Goal: Task Accomplishment & Management: Manage account settings

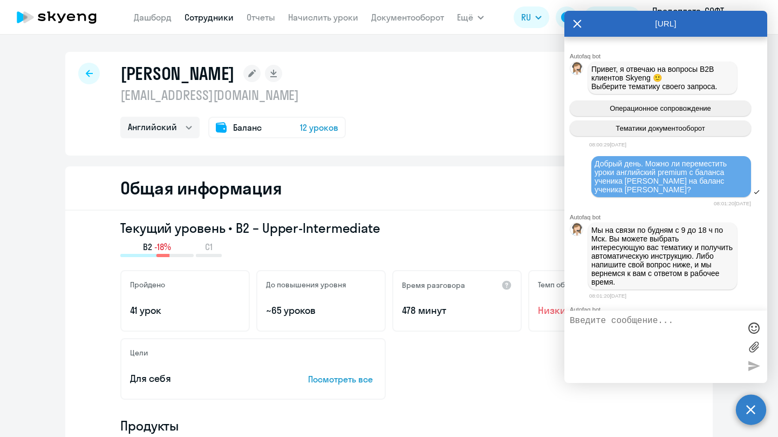
select select "english"
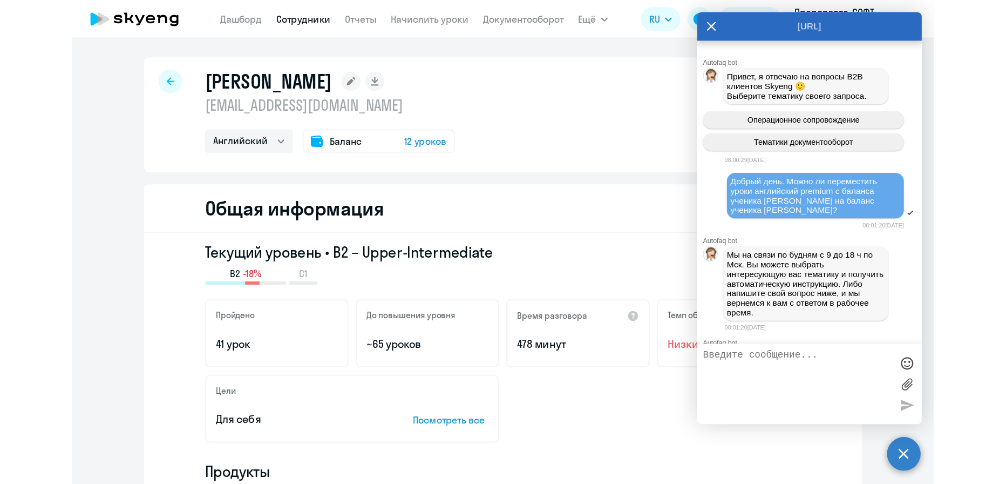
scroll to position [3794, 0]
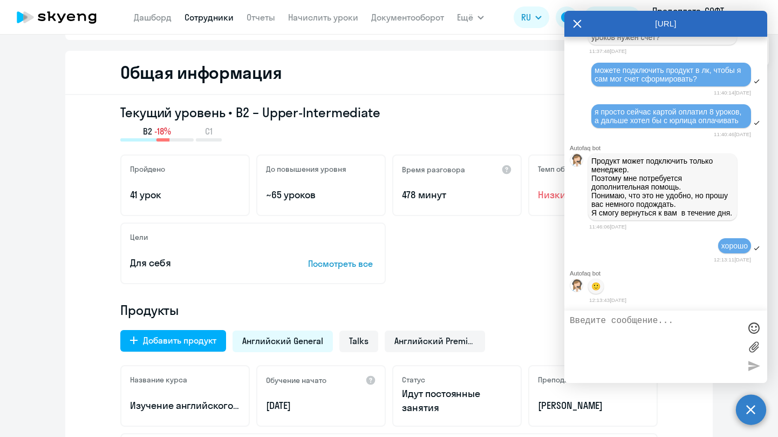
click at [488, 63] on div "Общая информация" at bounding box center [389, 73] width 648 height 44
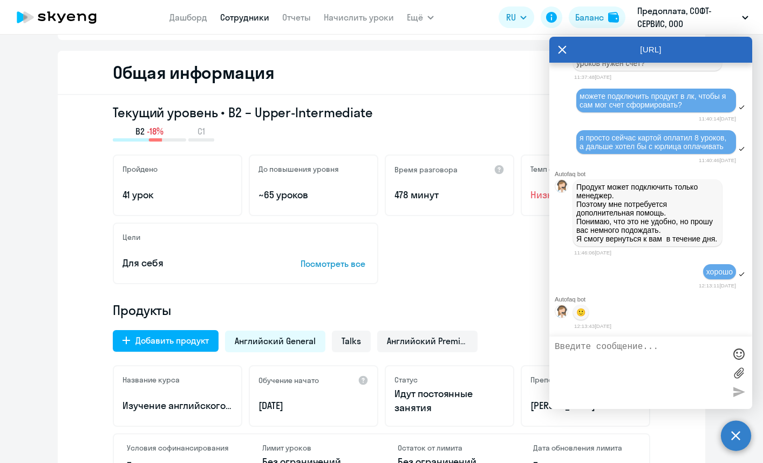
click at [496, 102] on div "Текущий уровень • B2 – Upper-Intermediate B2 -18% C1 Пройдено 41 урок До повыше…" at bounding box center [382, 303] width 648 height 417
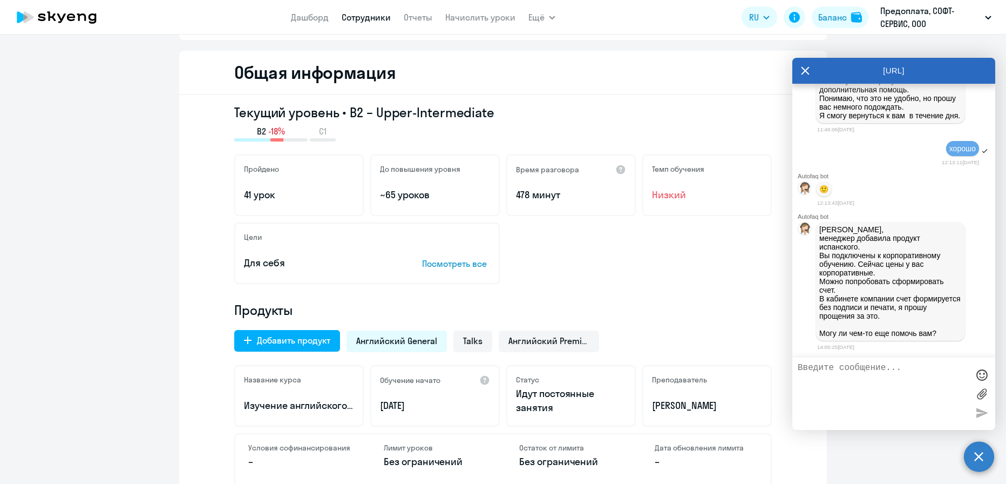
scroll to position [3946, 0]
click at [291, 341] on div "Добавить продукт" at bounding box center [293, 340] width 73 height 13
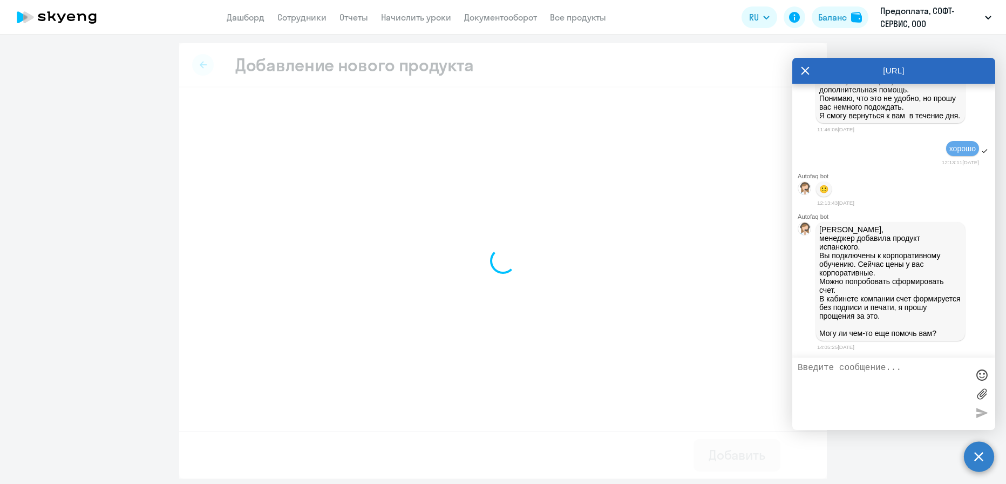
select select "english_adult_not_native_speaker_premium"
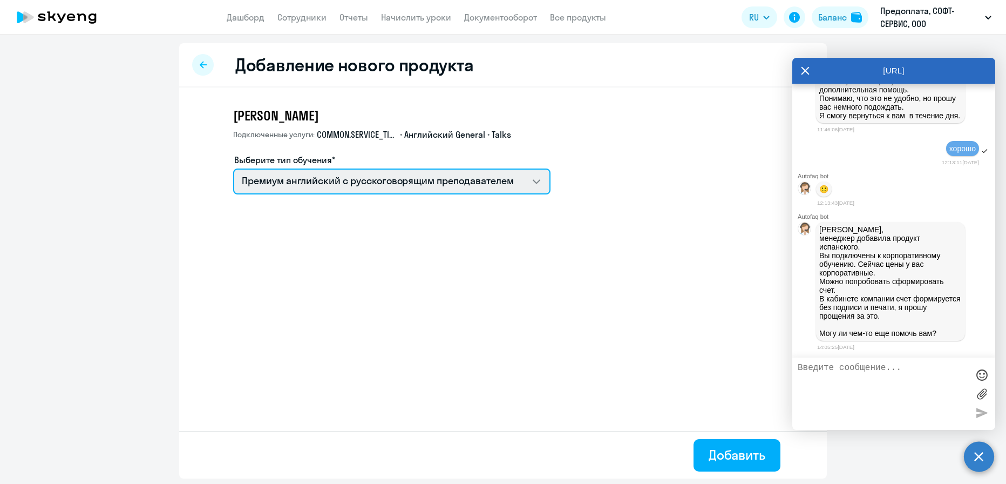
click at [351, 187] on select "Премиум [DEMOGRAPHIC_DATA] с русскоговорящим преподавателем Английский General …" at bounding box center [391, 181] width 317 height 26
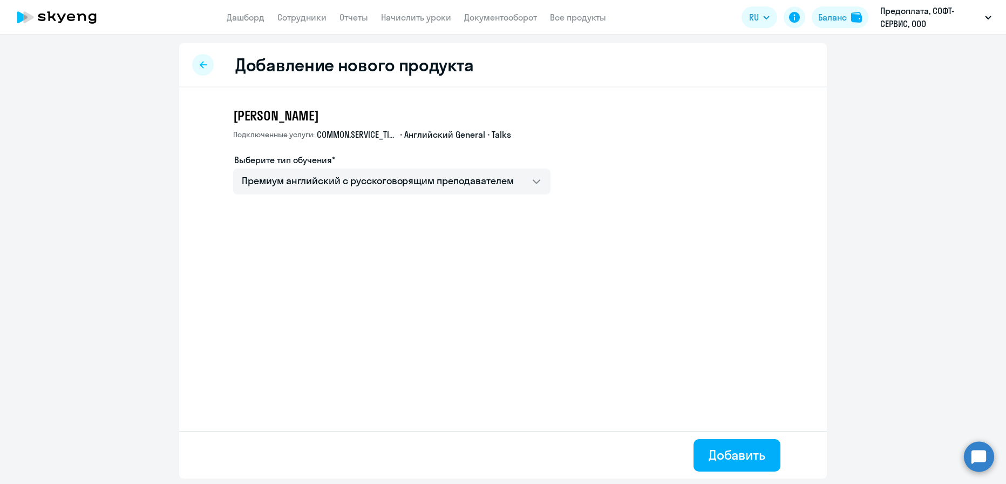
select select "english_adult_not_native_speaker_premium"
click at [194, 53] on div "Добавление нового продукта" at bounding box center [503, 65] width 648 height 44
click at [199, 58] on div at bounding box center [203, 65] width 22 height 22
select select "english"
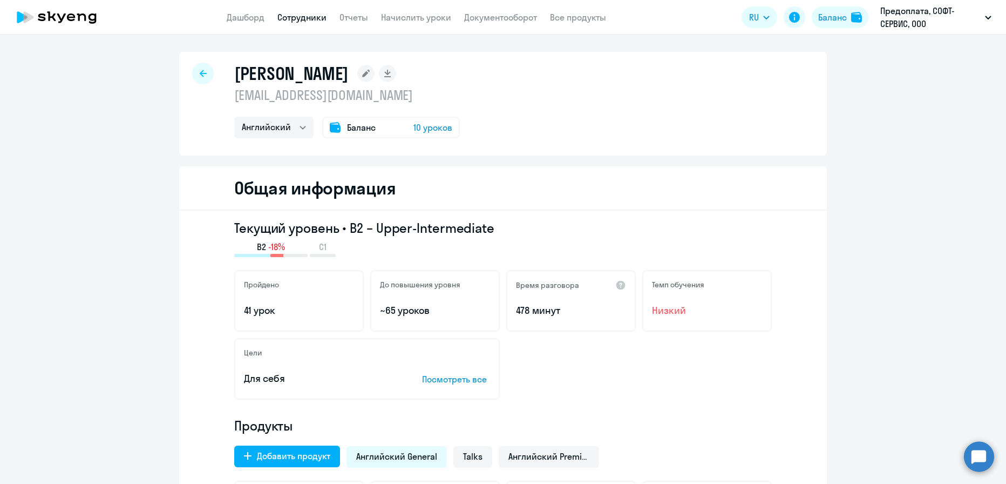
click at [201, 74] on icon at bounding box center [203, 74] width 7 height 8
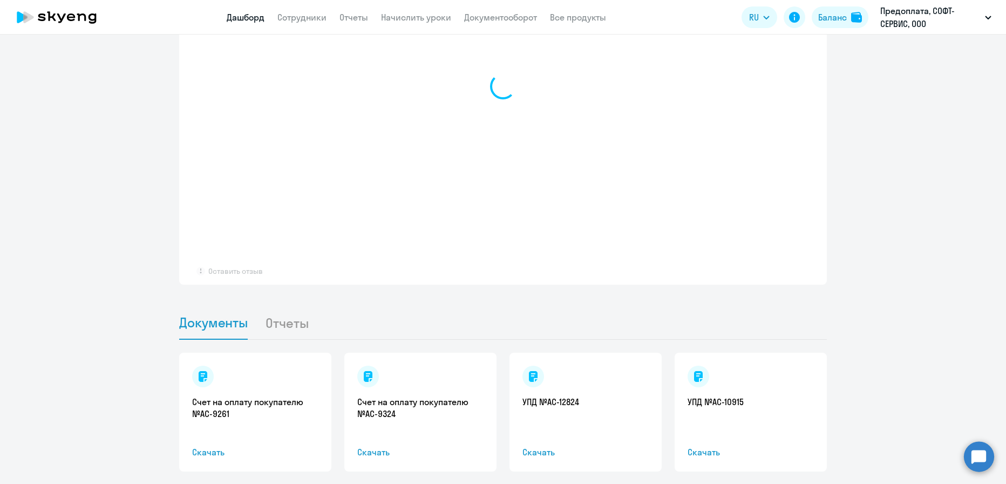
select select "30"
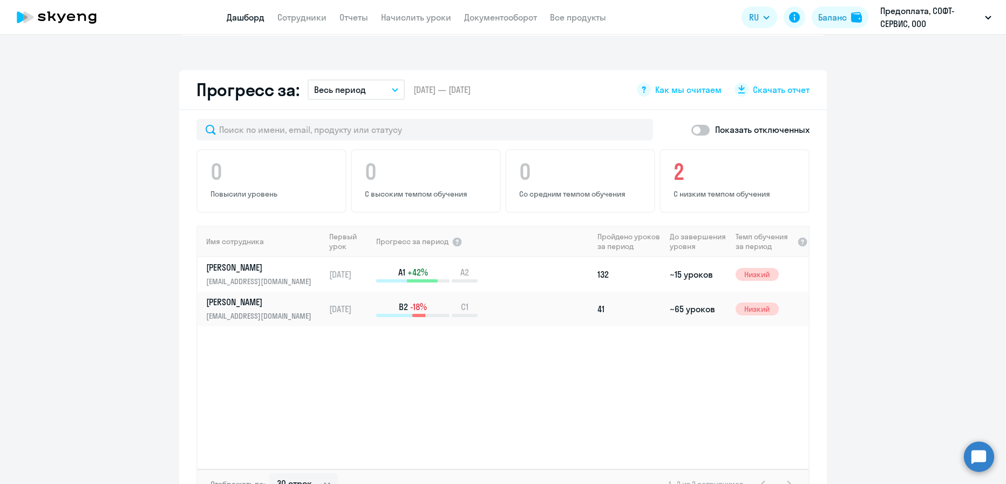
scroll to position [661, 0]
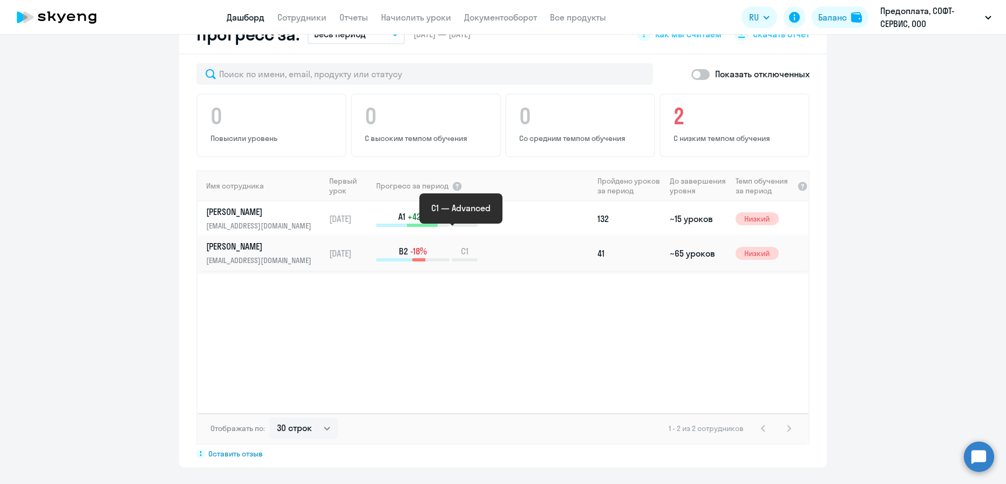
click at [461, 245] on span "C1" at bounding box center [465, 251] width 8 height 12
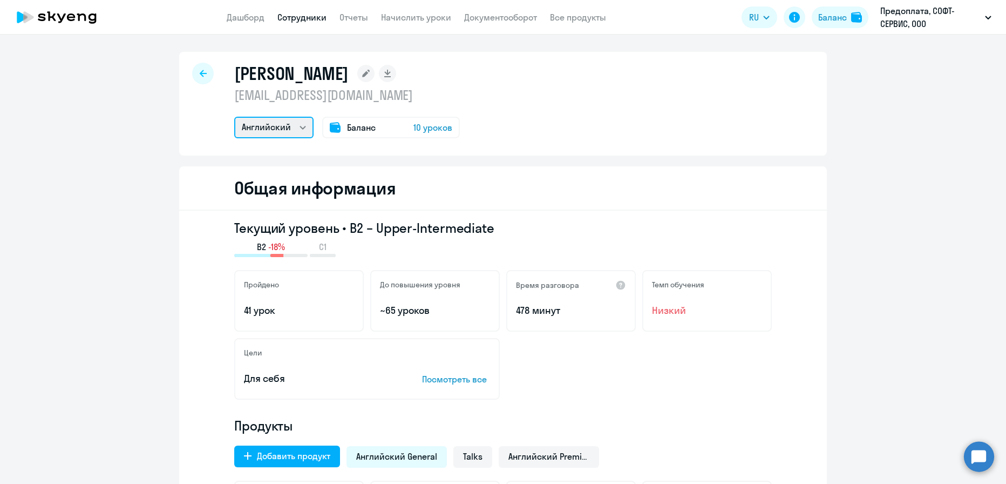
click at [290, 131] on select "Остальные Английский" at bounding box center [273, 128] width 79 height 22
click at [295, 134] on select "Остальные Английский" at bounding box center [273, 128] width 79 height 22
click at [234, 117] on select "Остальные Английский" at bounding box center [273, 128] width 79 height 22
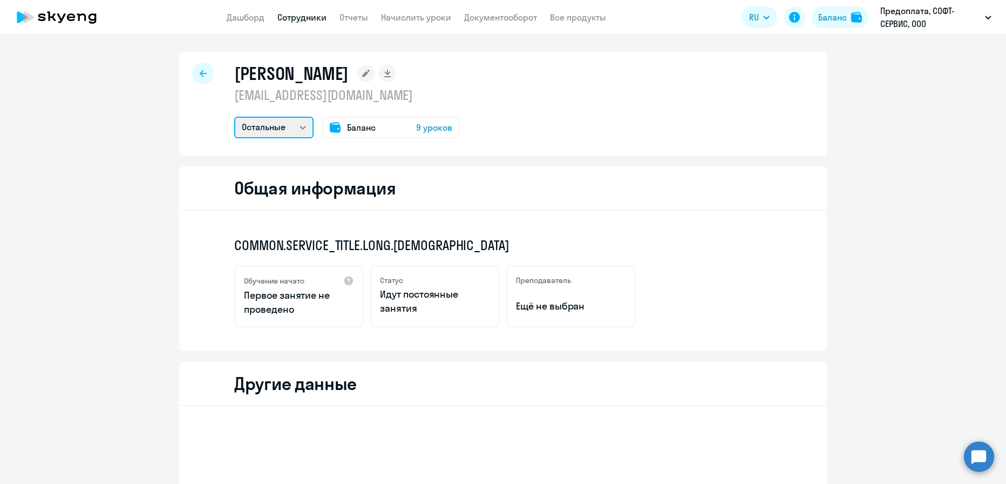
click at [291, 129] on select "Остальные Английский" at bounding box center [273, 128] width 79 height 22
click at [234, 117] on select "Остальные Английский" at bounding box center [273, 128] width 79 height 22
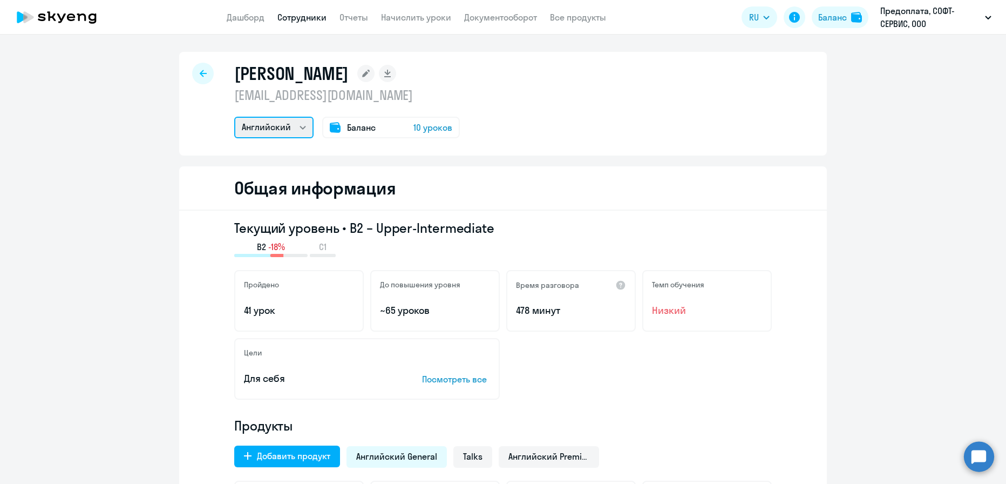
click at [288, 127] on select "Остальные Английский" at bounding box center [273, 128] width 79 height 22
click at [234, 117] on select "Остальные Английский" at bounding box center [273, 128] width 79 height 22
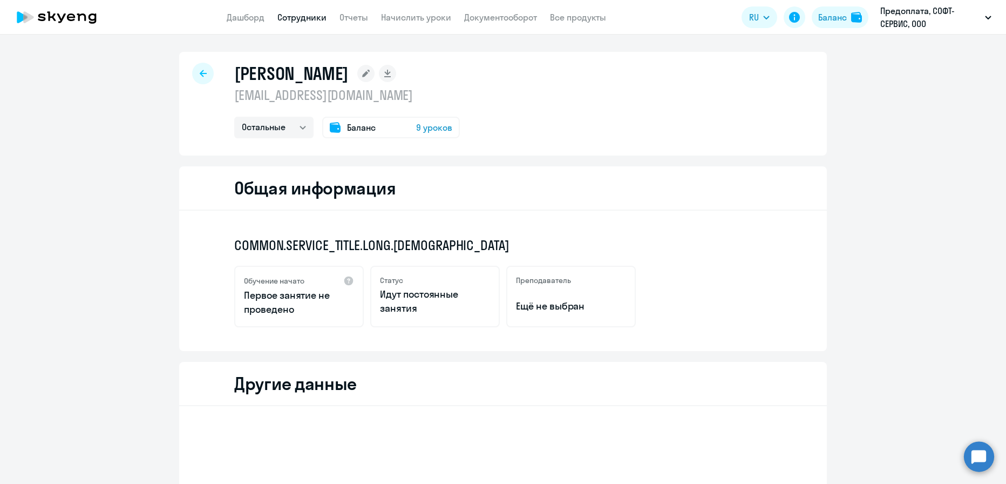
click at [281, 139] on div "[PERSON_NAME] [EMAIL_ADDRESS][DOMAIN_NAME] Остальные Английский Баланс 9 уроков" at bounding box center [503, 104] width 648 height 104
click at [282, 134] on select "Остальные Английский" at bounding box center [273, 128] width 79 height 22
click at [234, 117] on select "Остальные Английский" at bounding box center [273, 128] width 79 height 22
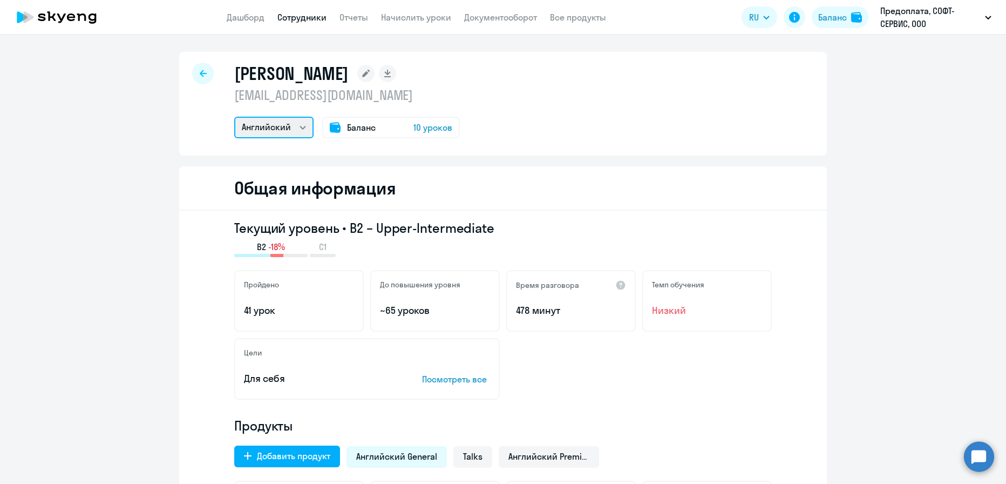
click at [278, 123] on select "Остальные Английский" at bounding box center [273, 128] width 79 height 22
select select "others"
click at [234, 117] on select "Остальные Английский" at bounding box center [273, 128] width 79 height 22
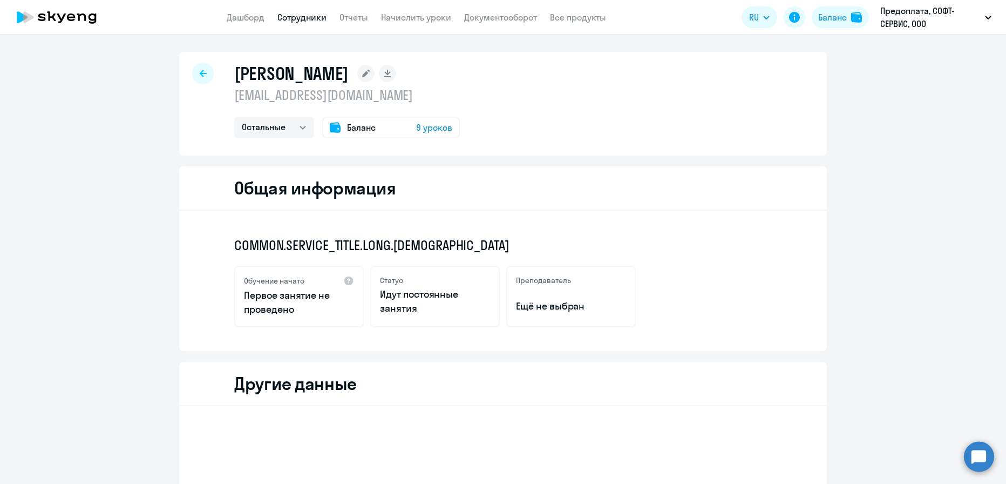
click at [425, 130] on span "9 уроков" at bounding box center [434, 127] width 36 height 13
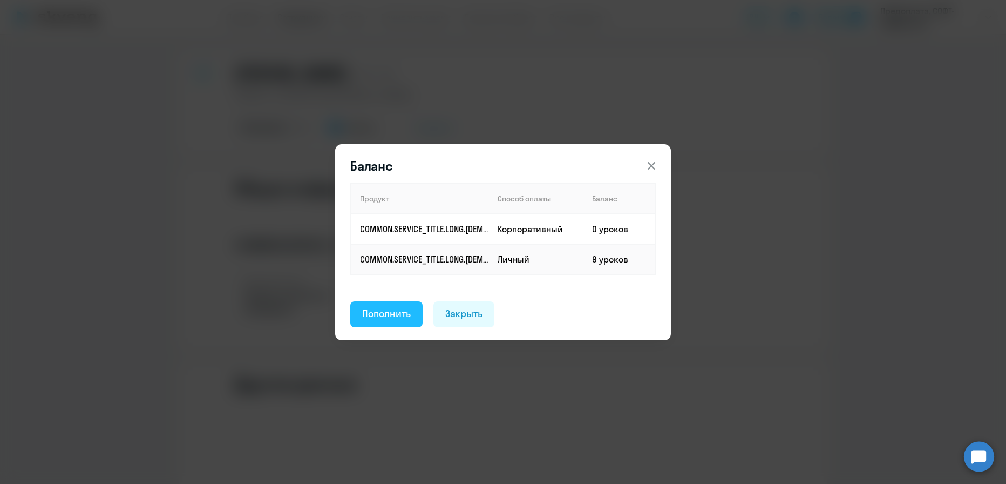
click at [410, 314] on div "Пополнить" at bounding box center [386, 314] width 49 height 14
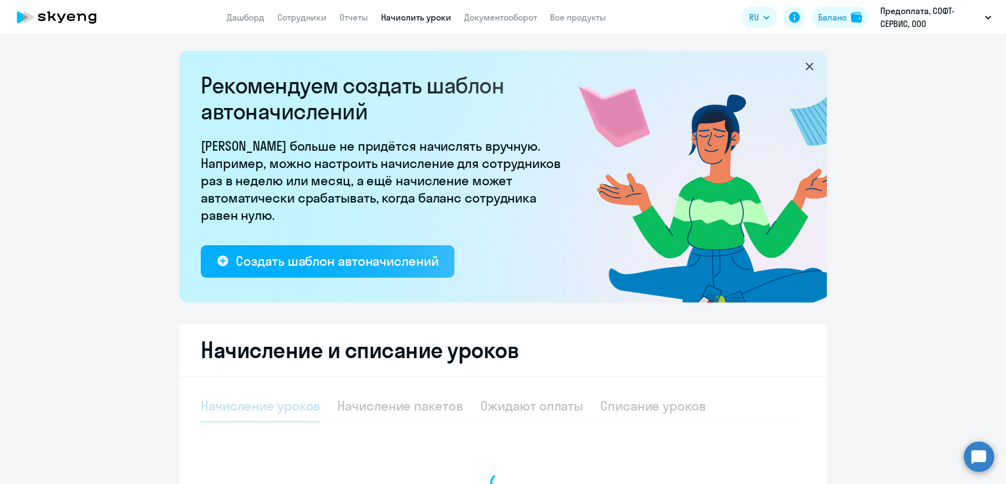
select select "10"
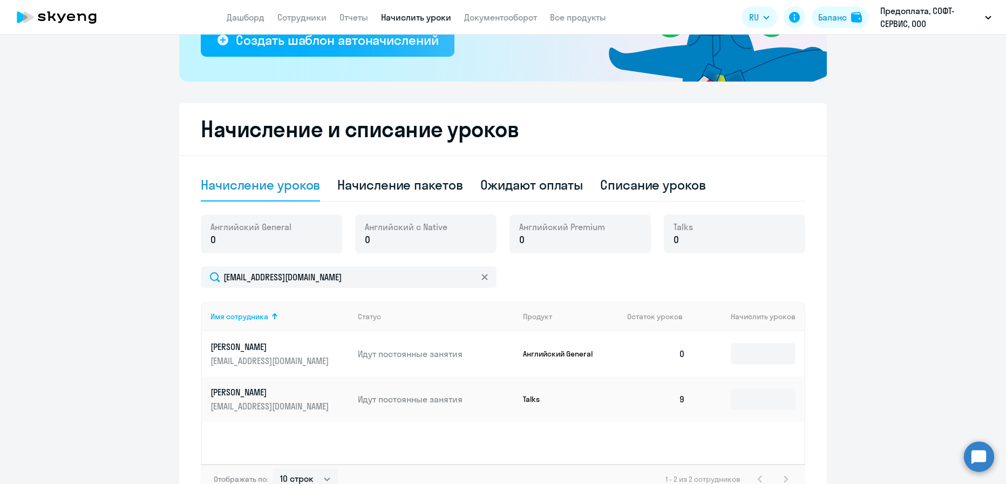
scroll to position [167, 0]
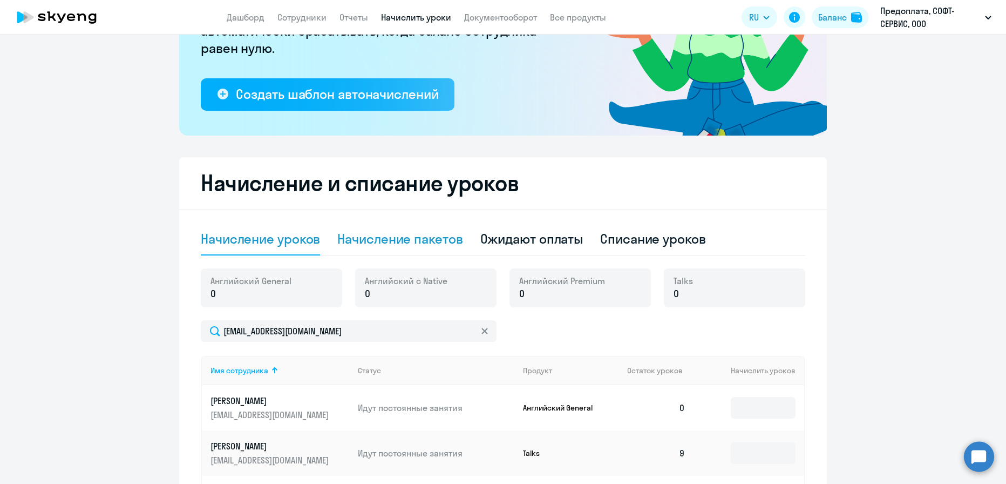
click at [437, 245] on div "Начисление пакетов" at bounding box center [399, 238] width 125 height 17
select select "10"
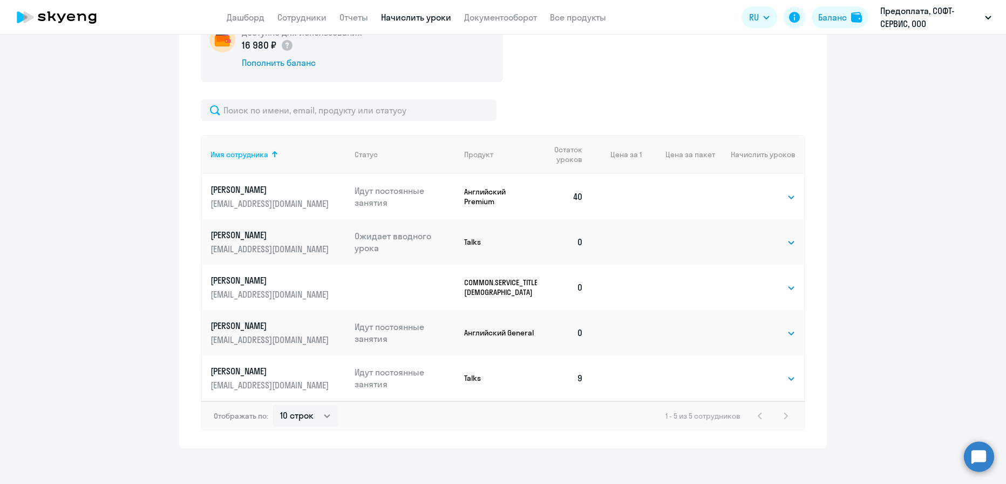
scroll to position [430, 0]
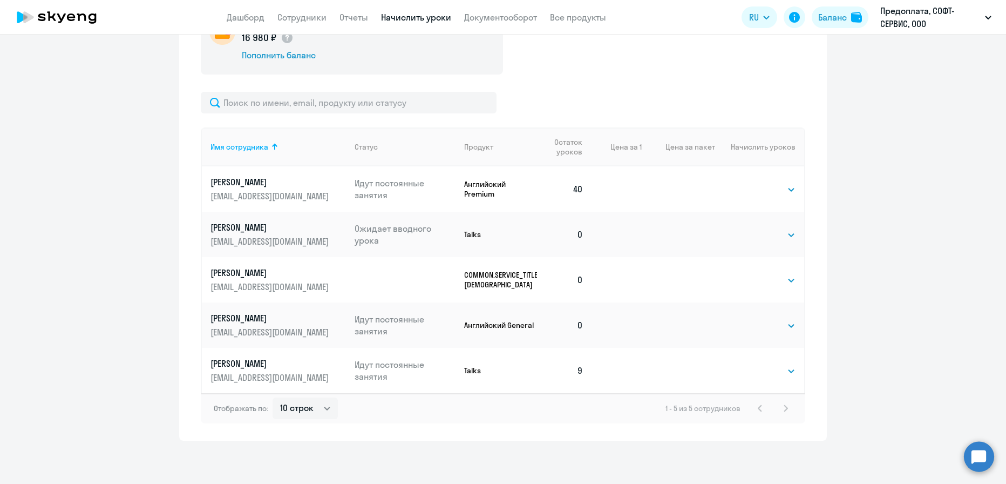
click at [500, 277] on p "COMMON.SERVICE_TITLE.LONG.[DEMOGRAPHIC_DATA]" at bounding box center [500, 279] width 73 height 19
drag, startPoint x: 501, startPoint y: 279, endPoint x: 594, endPoint y: 278, distance: 92.3
click at [593, 278] on tr "Гайнанов Эмиль gmrash@gmail.com COMMON.SERVICE_TITLE.LONG.SPANISH_ADULT_NOT_NAT…" at bounding box center [503, 279] width 602 height 45
drag, startPoint x: 679, startPoint y: 279, endPoint x: 727, endPoint y: 280, distance: 48.6
click at [679, 279] on td at bounding box center [678, 279] width 73 height 45
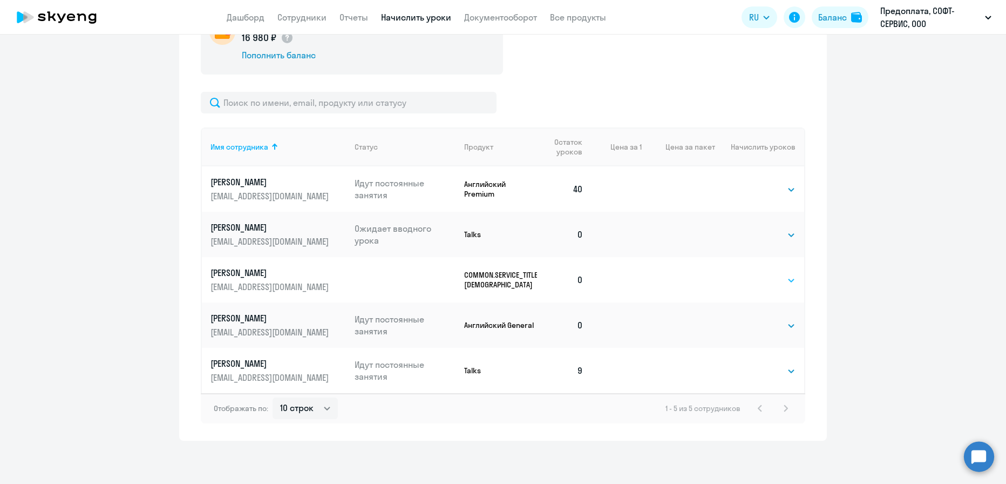
click at [775, 282] on select "Выбрать 4 8 16 32 64 96 128" at bounding box center [773, 280] width 44 height 13
drag, startPoint x: 466, startPoint y: 281, endPoint x: 533, endPoint y: 278, distance: 67.0
click at [533, 278] on tr "Гайнанов Эмиль gmrash@gmail.com COMMON.SERVICE_TITLE.LONG.SPANISH_ADULT_NOT_NAT…" at bounding box center [503, 279] width 602 height 45
click at [537, 278] on td "0" at bounding box center [564, 279] width 55 height 45
drag, startPoint x: 524, startPoint y: 279, endPoint x: 545, endPoint y: 280, distance: 20.5
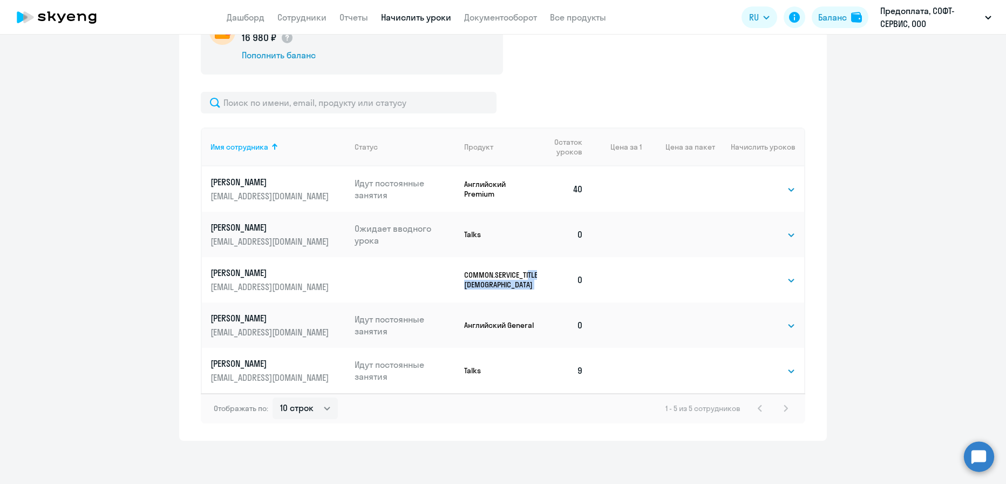
click at [552, 278] on tr "Гайнанов Эмиль gmrash@gmail.com COMMON.SERVICE_TITLE.LONG.SPANISH_ADULT_NOT_NAT…" at bounding box center [503, 279] width 602 height 45
click at [532, 281] on p "COMMON.SERVICE_TITLE.LONG.[DEMOGRAPHIC_DATA]" at bounding box center [500, 279] width 73 height 19
click at [786, 287] on td "Выбрать 4 8 16 32 64 96 128 Выбрать" at bounding box center [759, 279] width 89 height 45
click at [783, 284] on select "Выбрать 4 8 16 32 64 96 128" at bounding box center [773, 280] width 44 height 13
click at [975, 454] on circle at bounding box center [979, 456] width 30 height 30
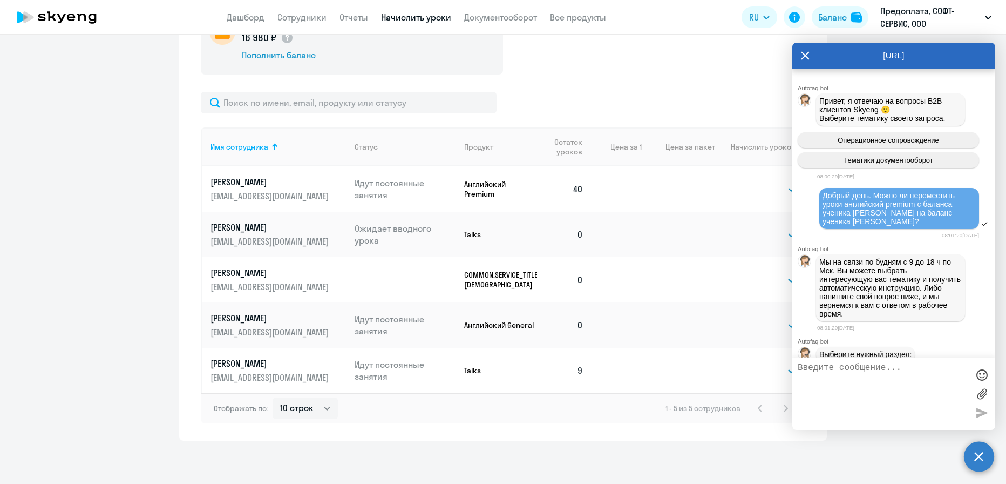
scroll to position [3931, 0]
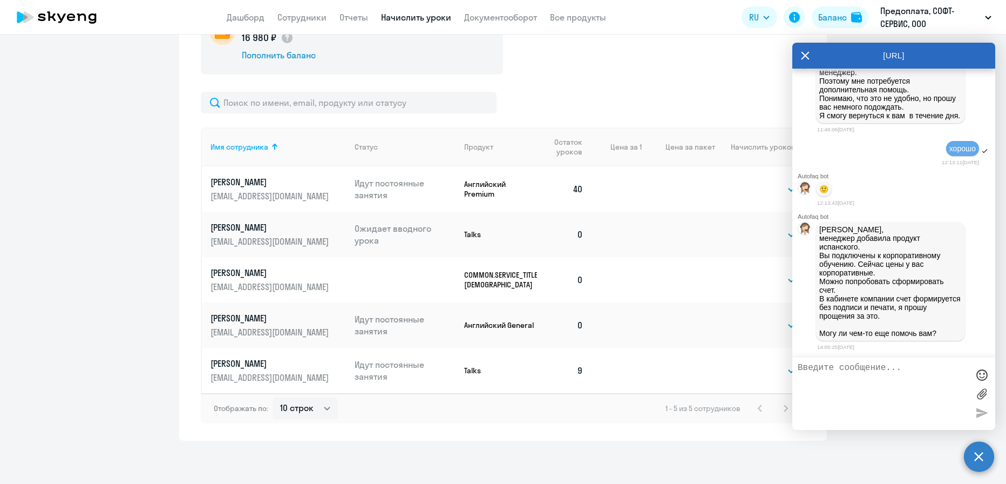
click at [898, 392] on textarea at bounding box center [883, 394] width 171 height 62
type textarea "спасибо"
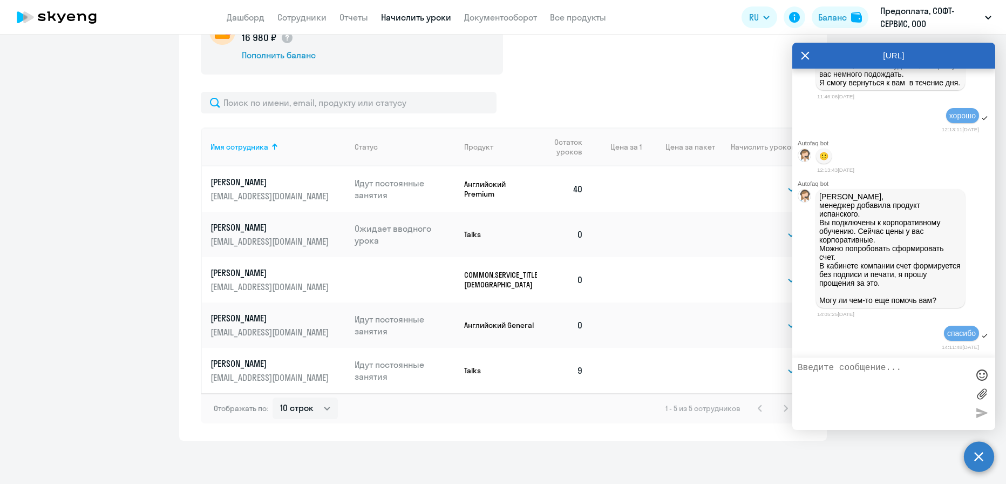
scroll to position [3965, 0]
click at [976, 457] on circle at bounding box center [979, 456] width 30 height 30
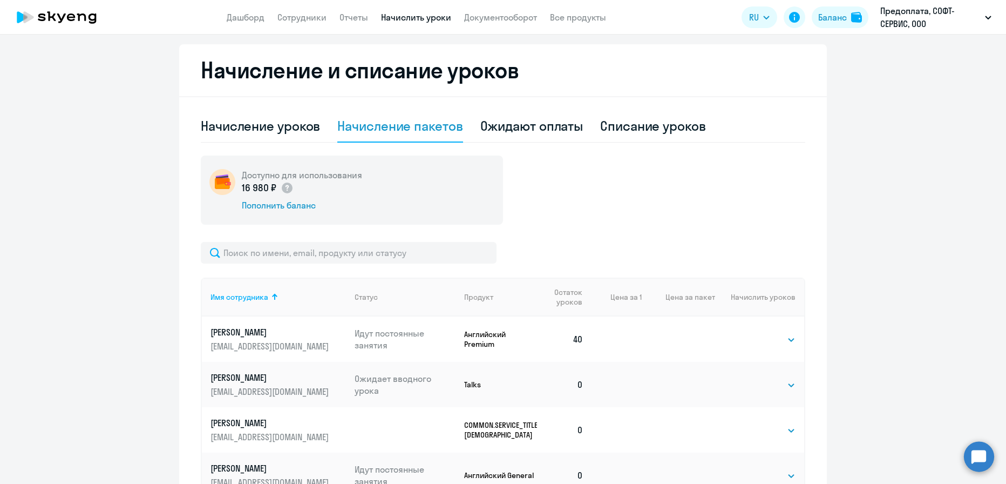
scroll to position [430, 0]
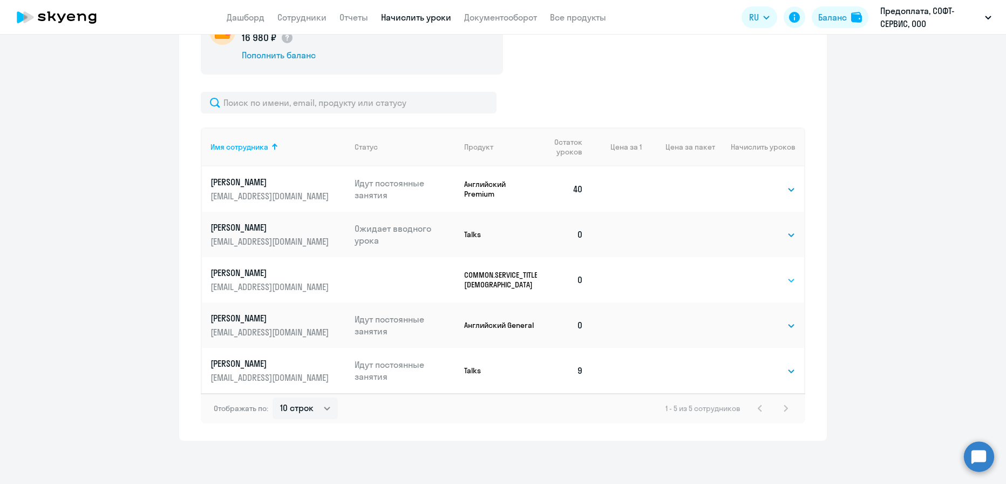
click at [788, 277] on select "Выбрать 4 8 16 32 64 96 128" at bounding box center [773, 280] width 44 height 13
click at [751, 274] on select "Выбрать 4 8 16 32 64 96 128" at bounding box center [773, 280] width 44 height 13
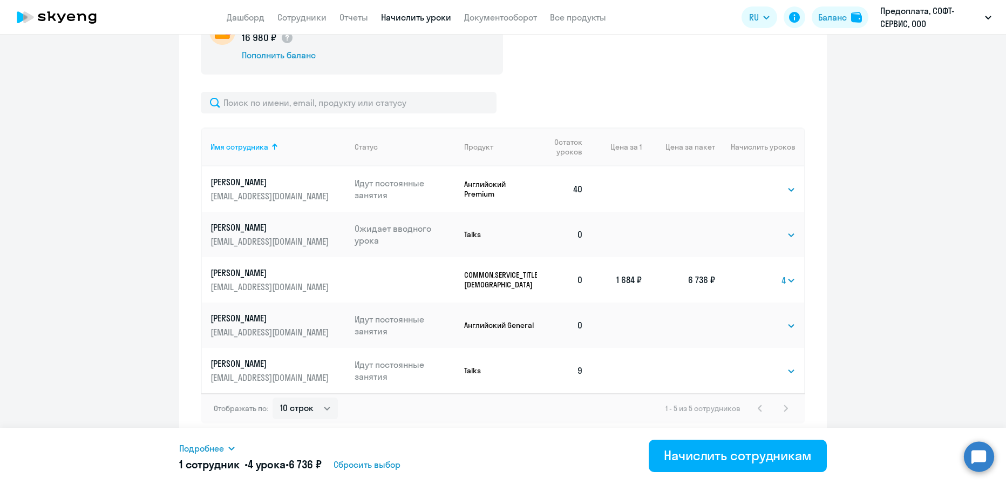
click at [792, 281] on td "Выбрать 4 8 16 32 64 96 128 4" at bounding box center [759, 279] width 89 height 45
click at [789, 280] on select "Выбрать 4 8 16 32 64 96 128" at bounding box center [789, 280] width 14 height 13
click at [782, 274] on select "Выбрать 4 8 16 32 64 96 128" at bounding box center [789, 280] width 14 height 13
click at [784, 280] on select "Выбрать 4 8 16 32 64 96 128" at bounding box center [789, 280] width 14 height 13
select select "16"
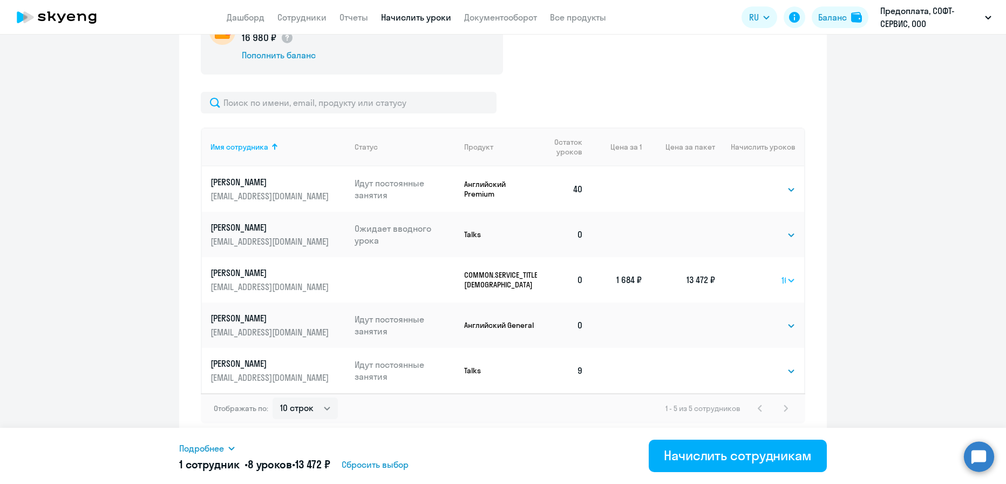
click at [782, 274] on select "Выбрать 4 8 16 32 64 96 128" at bounding box center [789, 280] width 14 height 13
click at [783, 280] on select "Выбрать 4 8 16 32 64 96 128" at bounding box center [786, 280] width 17 height 13
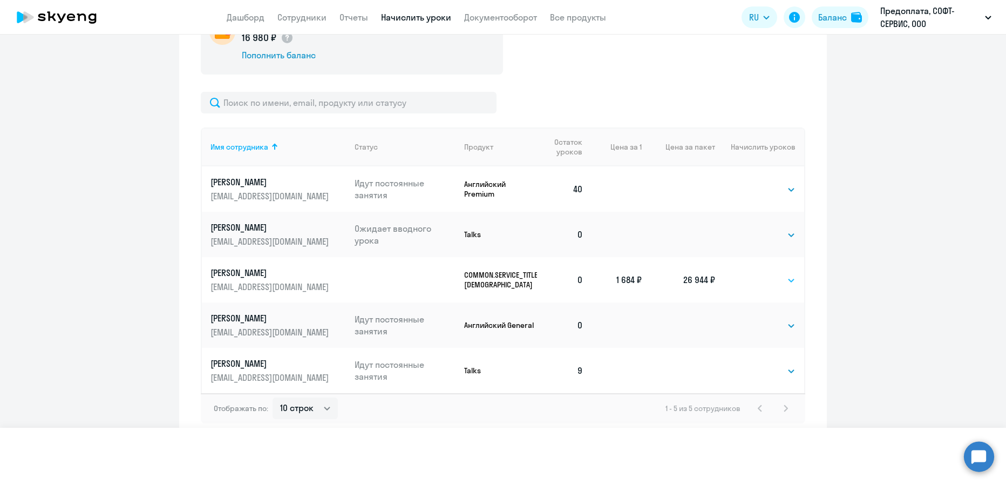
click at [778, 274] on select "Выбрать 4 8 16 32 64 96 128" at bounding box center [786, 280] width 17 height 13
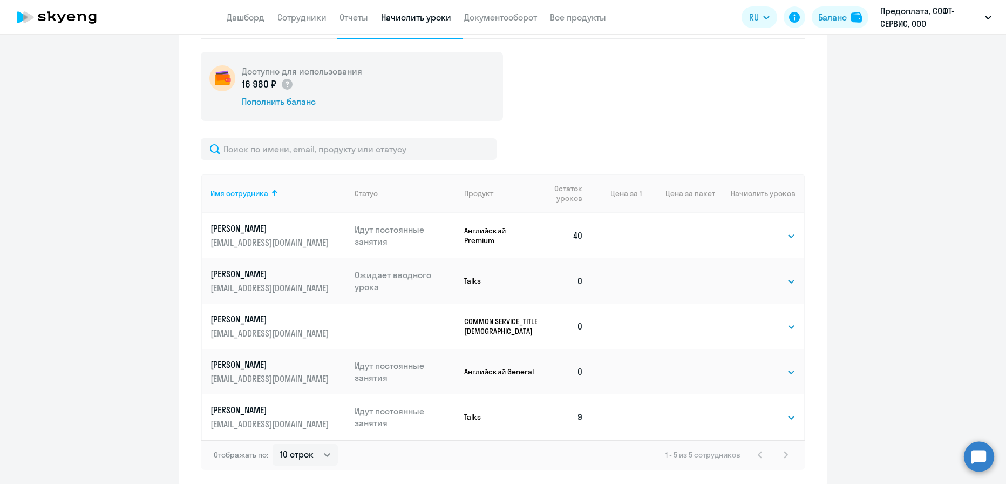
scroll to position [405, 0]
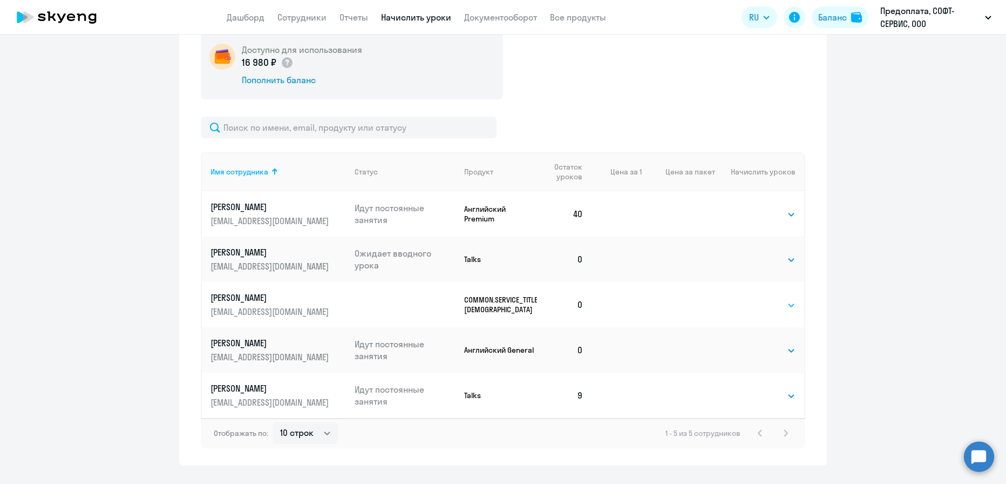
click at [785, 304] on select "Выбрать 4 8 16 32 64 96 128" at bounding box center [773, 305] width 44 height 13
select select "4"
click at [751, 299] on select "Выбрать 4 8 16 32 64 96 128" at bounding box center [773, 305] width 44 height 13
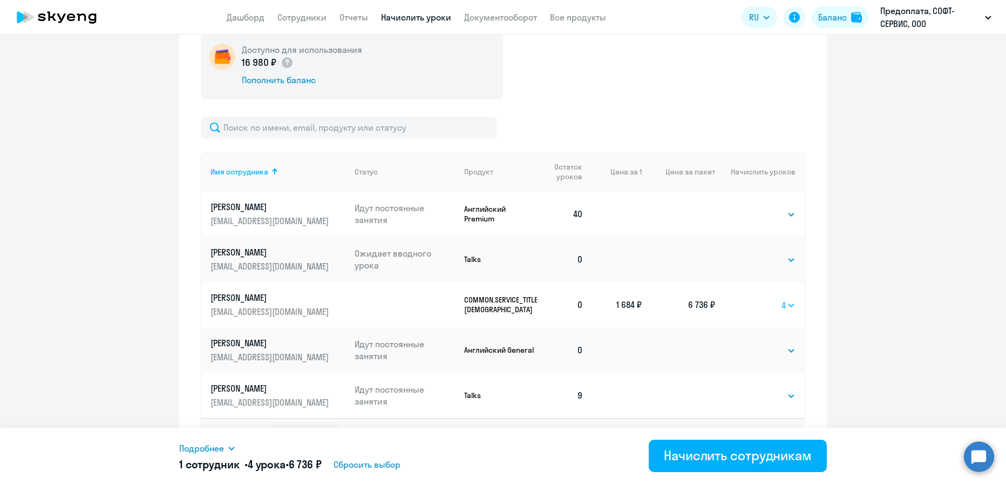
click at [786, 301] on select "Выбрать 4 8 16 32 64 96 128" at bounding box center [789, 305] width 14 height 13
select select
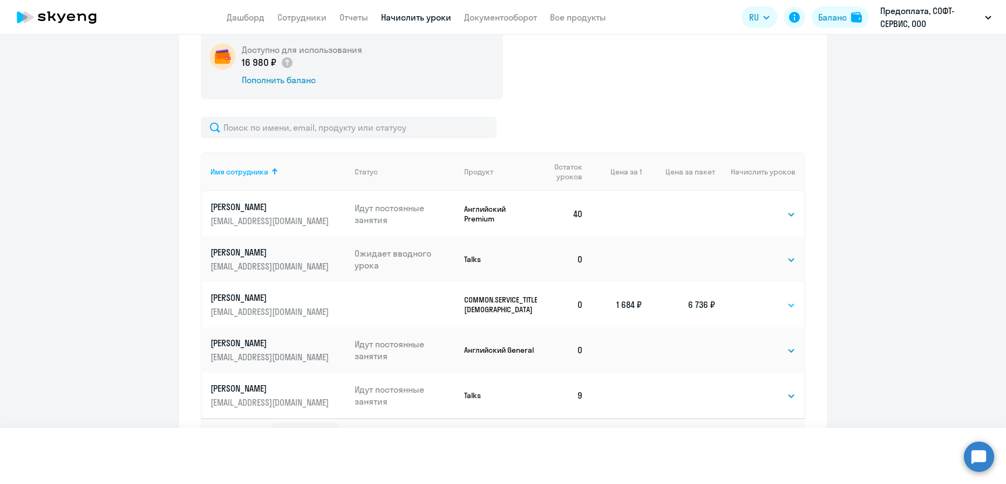
click at [782, 299] on select "Выбрать 4 8 16 32 64 96 128" at bounding box center [789, 305] width 14 height 13
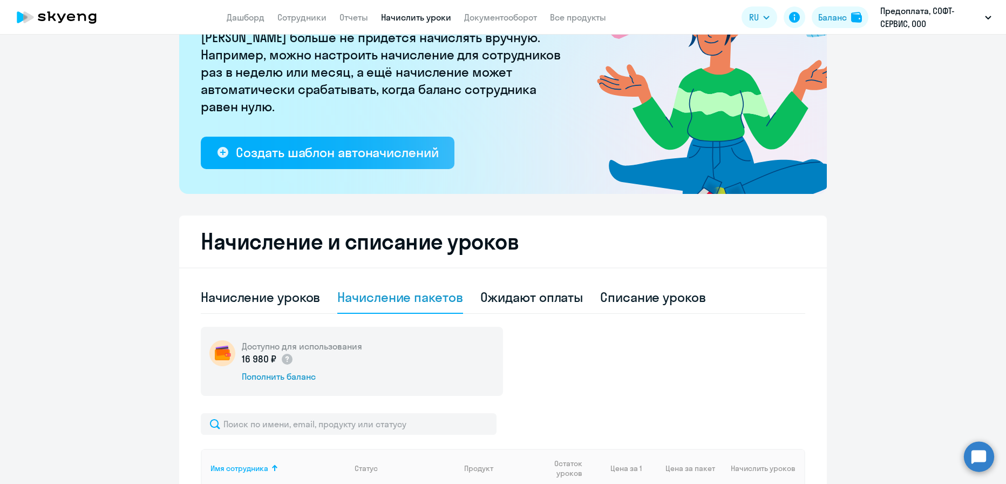
scroll to position [137, 0]
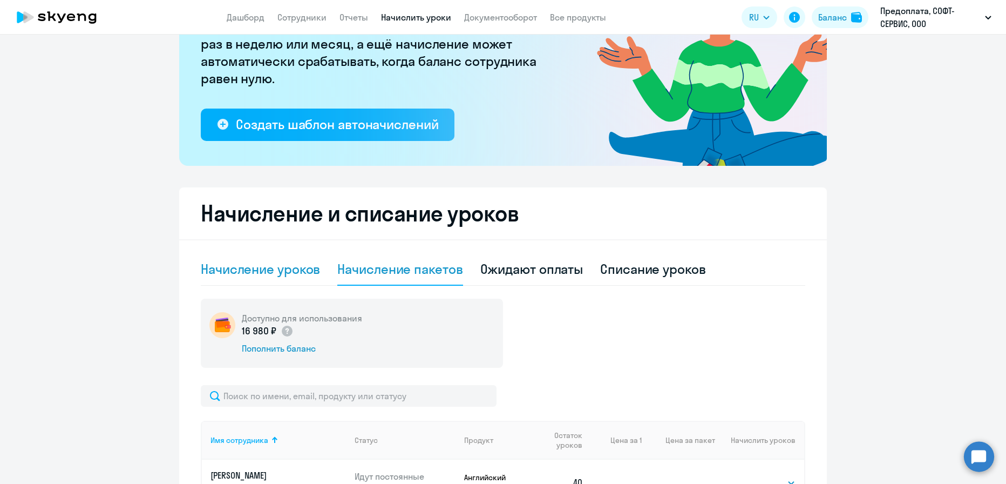
click at [255, 267] on div "Начисление уроков" at bounding box center [260, 268] width 119 height 17
select select "10"
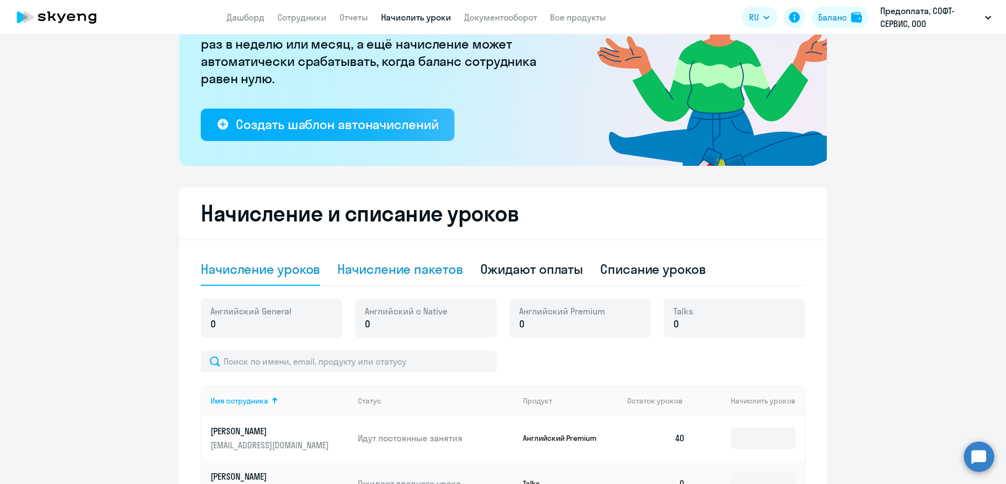
click at [428, 269] on div "Начисление пакетов" at bounding box center [399, 268] width 125 height 17
select select "10"
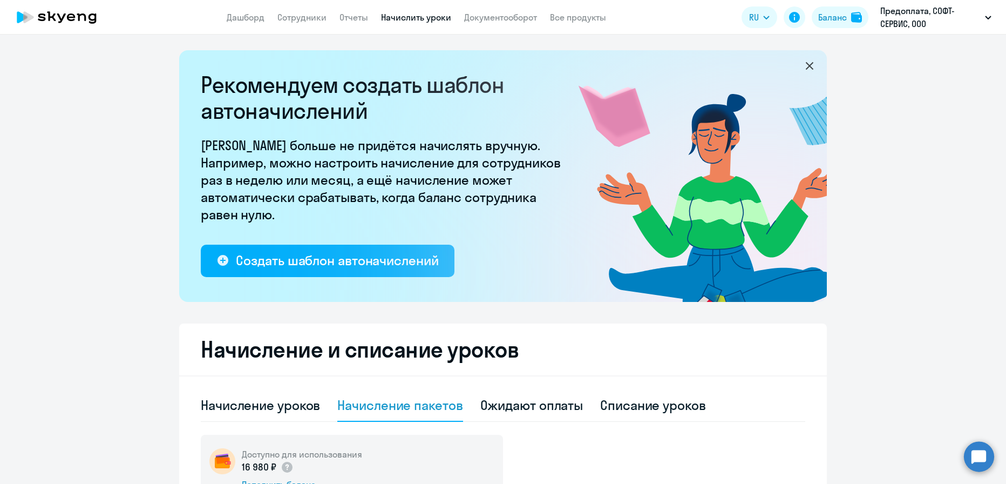
scroll to position [0, 0]
click at [264, 402] on div "Начисление уроков" at bounding box center [260, 405] width 119 height 17
select select "10"
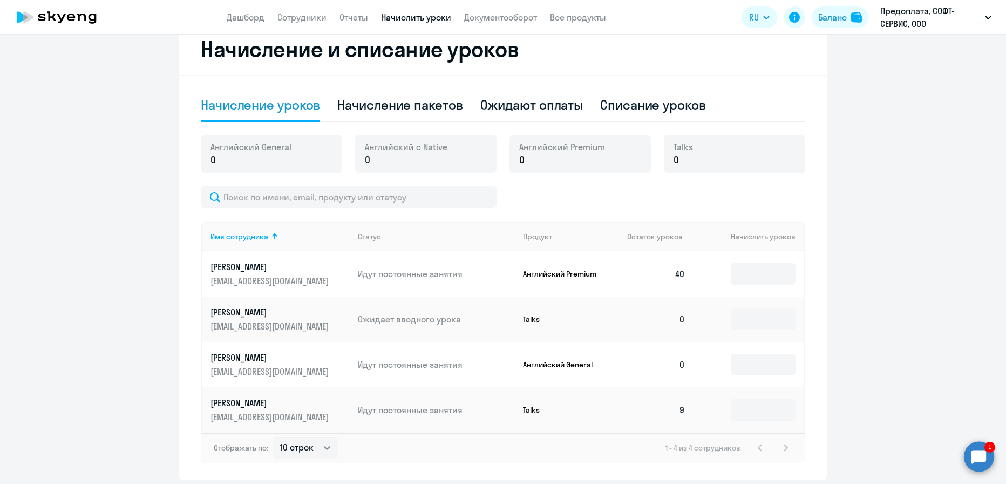
scroll to position [340, 0]
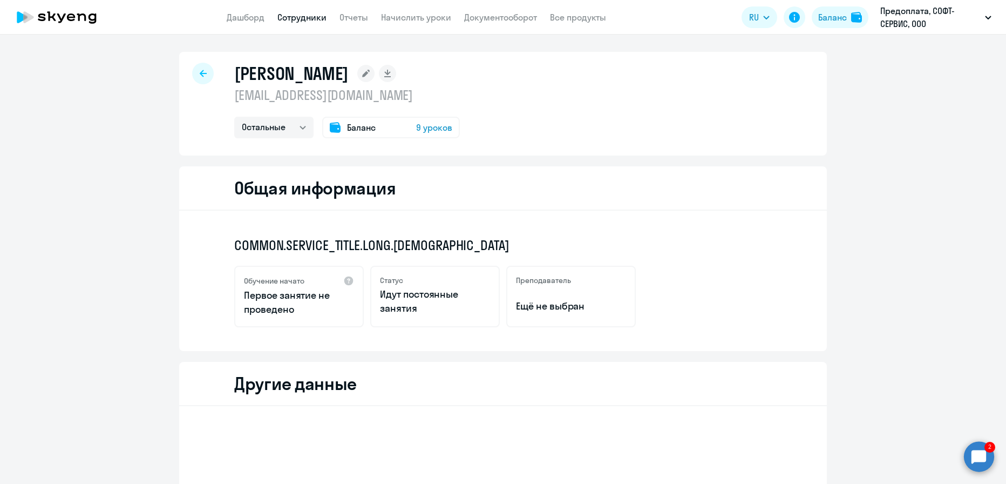
click at [429, 128] on span "9 уроков" at bounding box center [434, 127] width 36 height 13
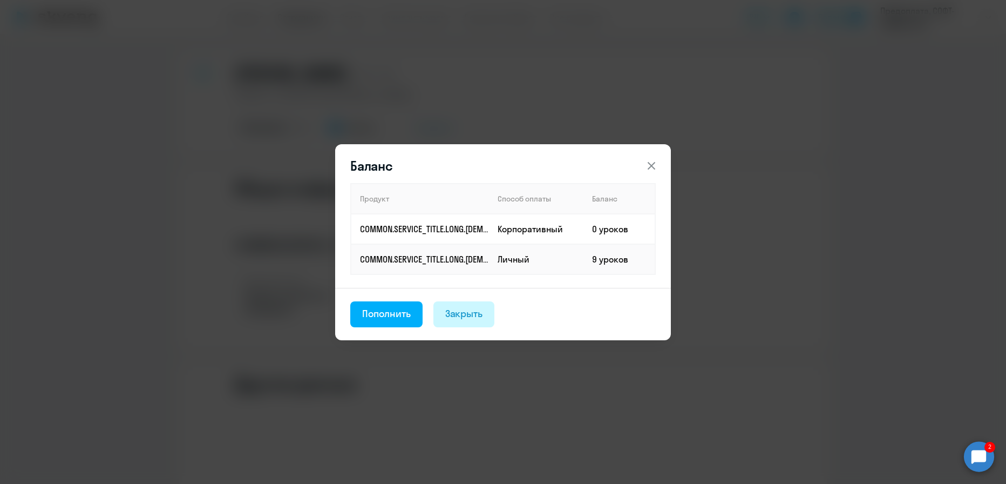
click at [466, 307] on div "Закрыть" at bounding box center [464, 314] width 38 height 14
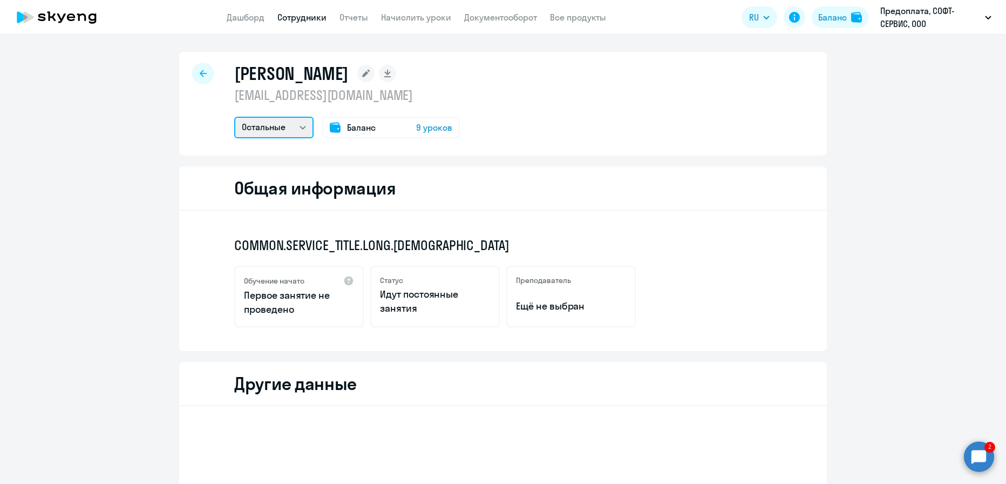
click at [270, 120] on select "Остальные Английский" at bounding box center [273, 128] width 79 height 22
select select "english"
click at [234, 117] on select "Остальные Английский" at bounding box center [273, 128] width 79 height 22
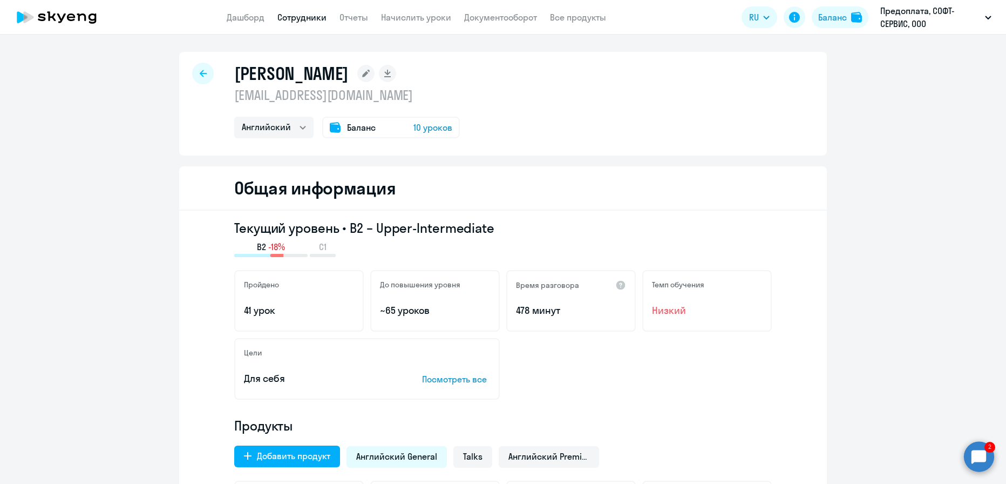
click at [200, 66] on div at bounding box center [203, 74] width 22 height 22
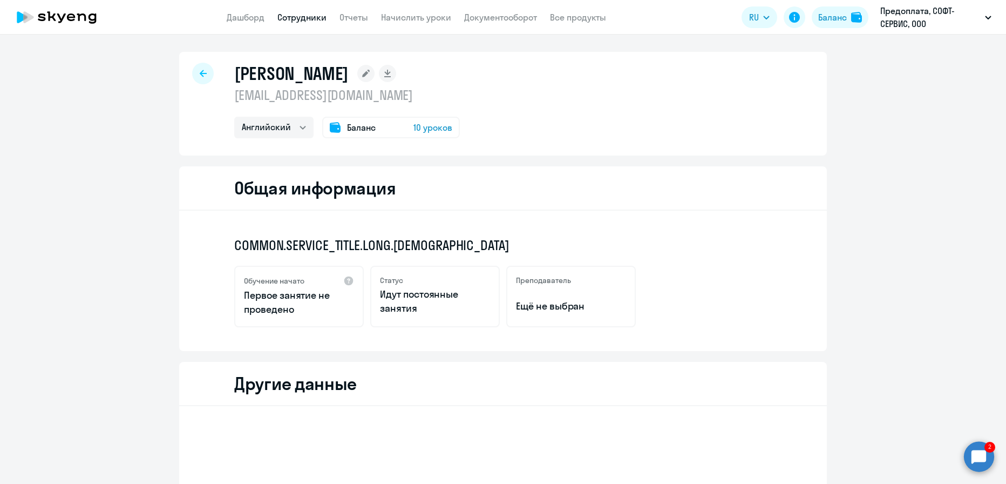
click at [200, 66] on div at bounding box center [203, 74] width 22 height 22
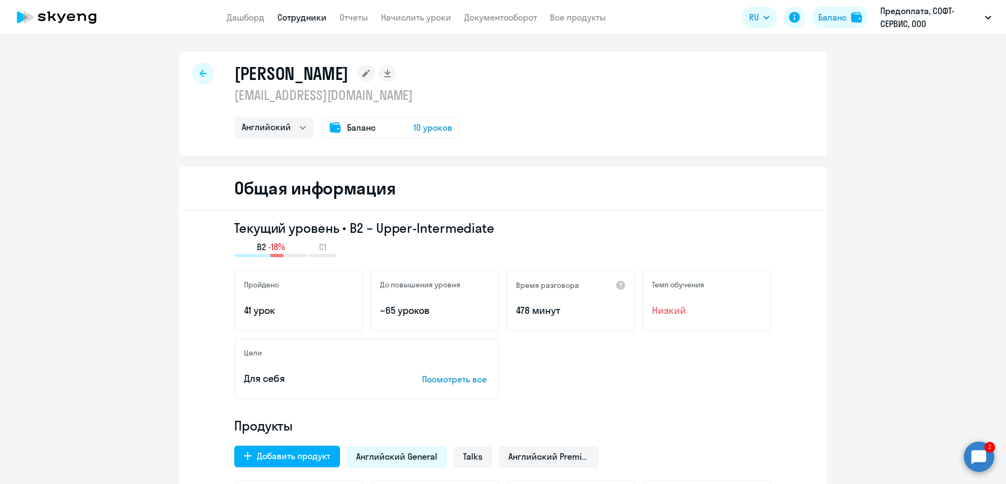
click at [209, 72] on div "Гайнанов Эмиль gmrash@gmail.com Остальные Английский Баланс 10 уроков" at bounding box center [503, 104] width 648 height 104
click at [206, 71] on div at bounding box center [203, 74] width 22 height 22
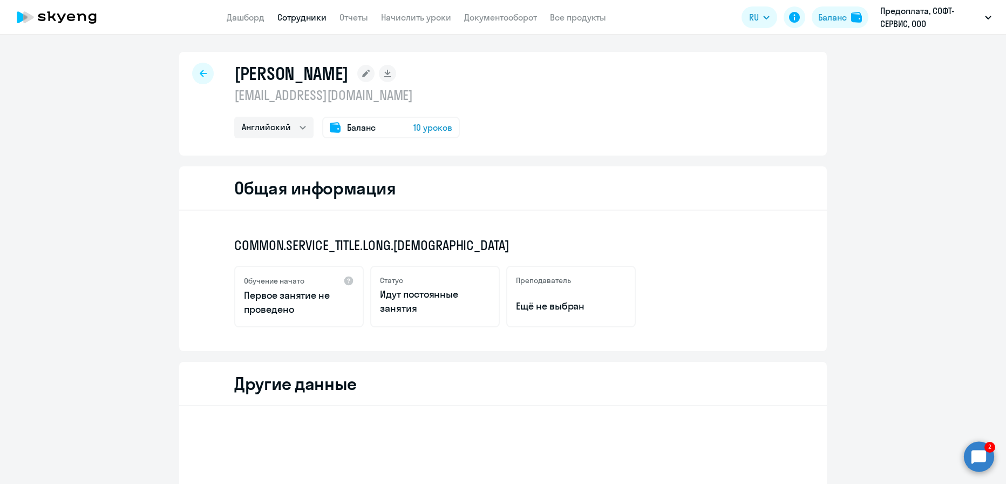
click at [50, 6] on icon at bounding box center [56, 17] width 95 height 27
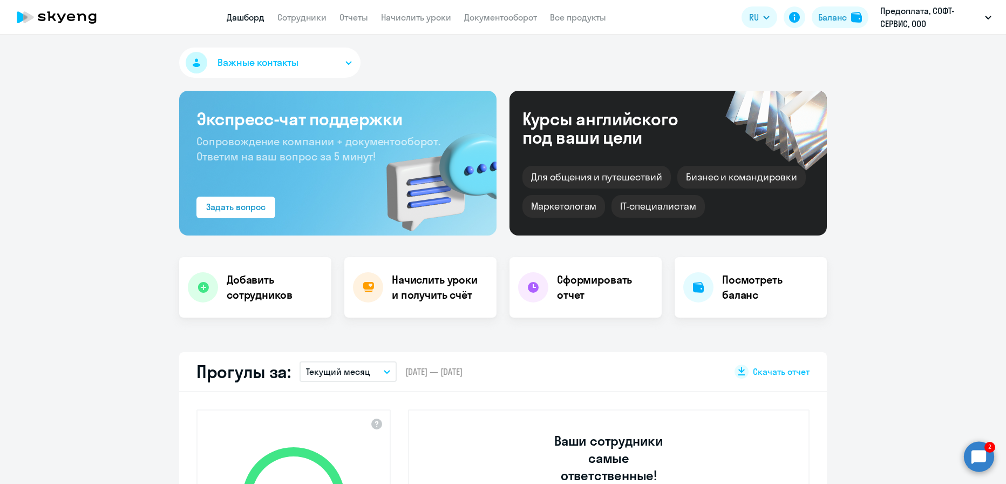
select select "30"
